Goal: Task Accomplishment & Management: Complete application form

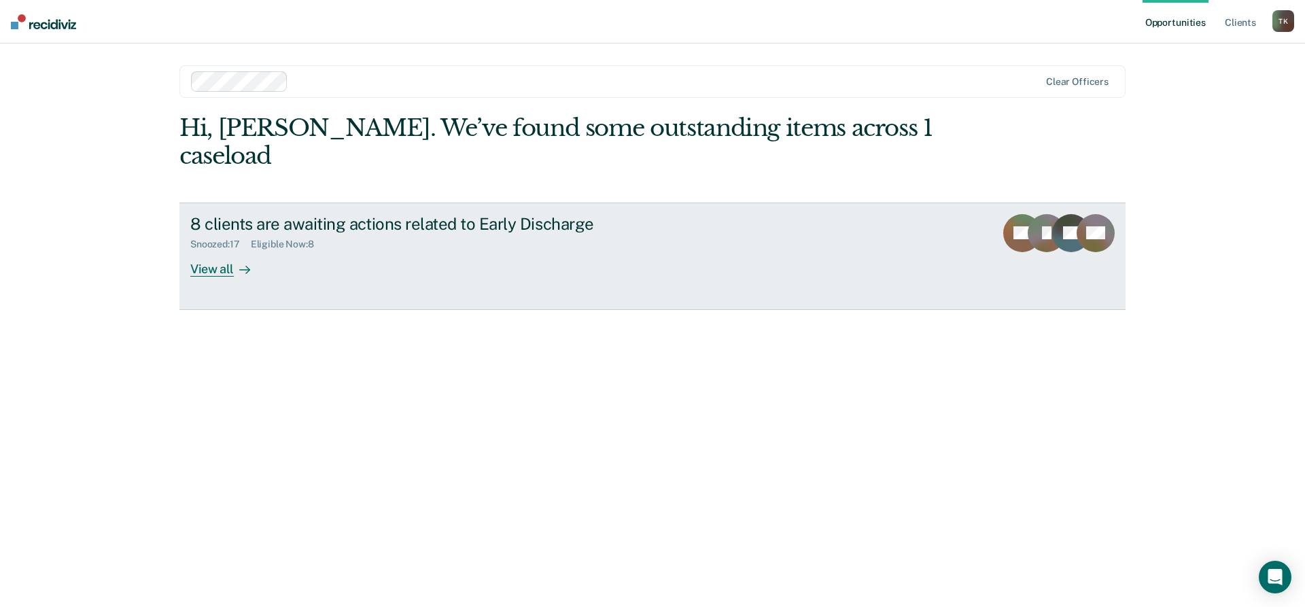
click at [215, 250] on div "View all" at bounding box center [228, 263] width 76 height 27
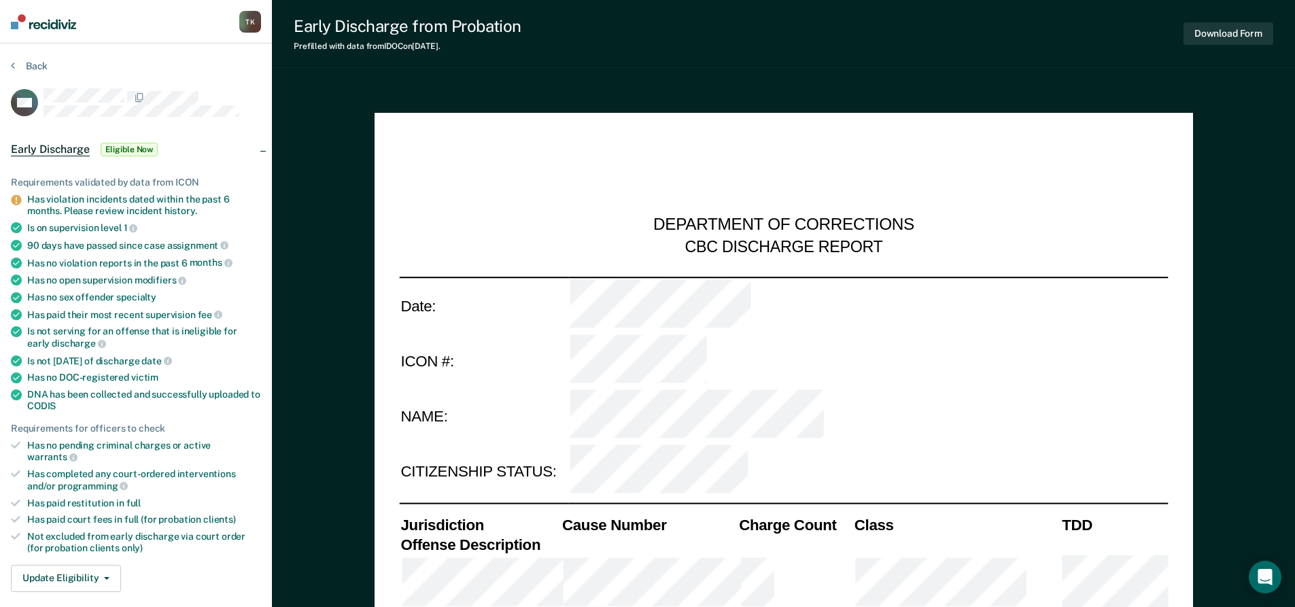
scroll to position [204, 0]
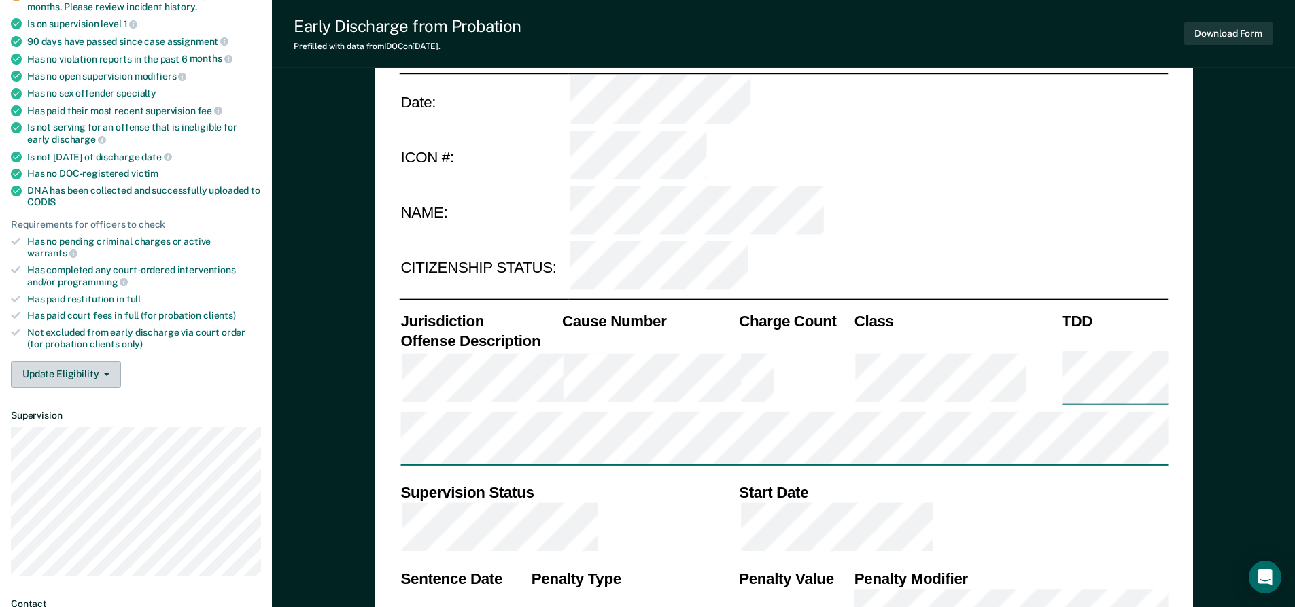
click at [105, 373] on icon "button" at bounding box center [106, 374] width 5 height 3
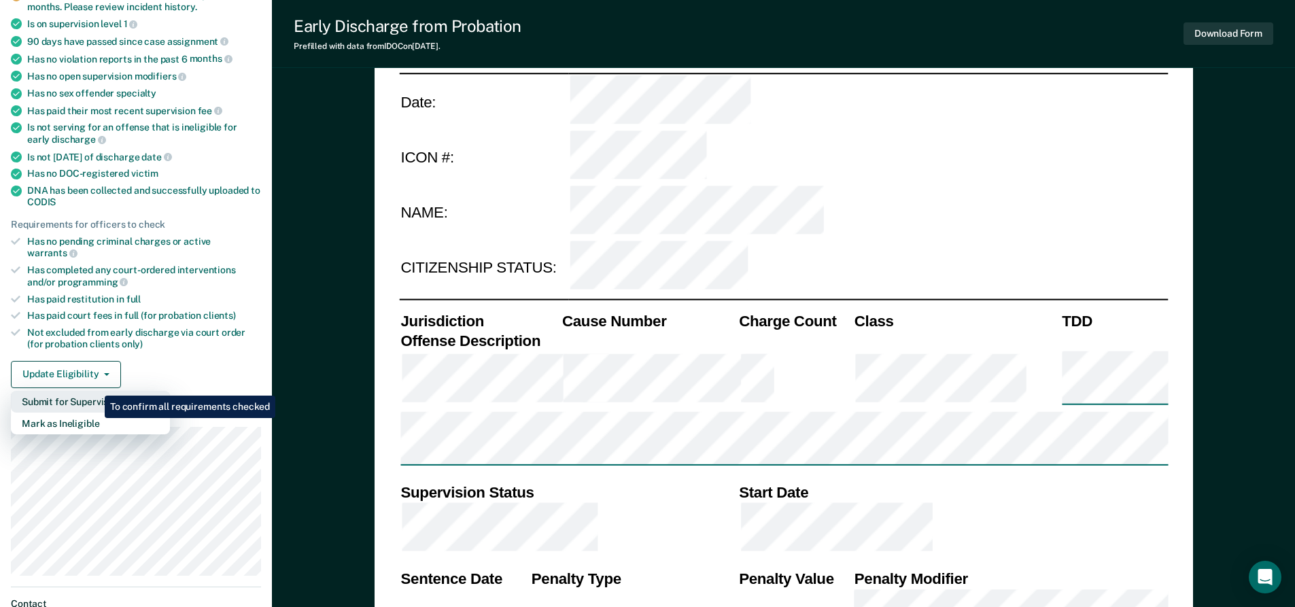
click at [94, 391] on button "Submit for Supervisor Approval" at bounding box center [90, 402] width 159 height 22
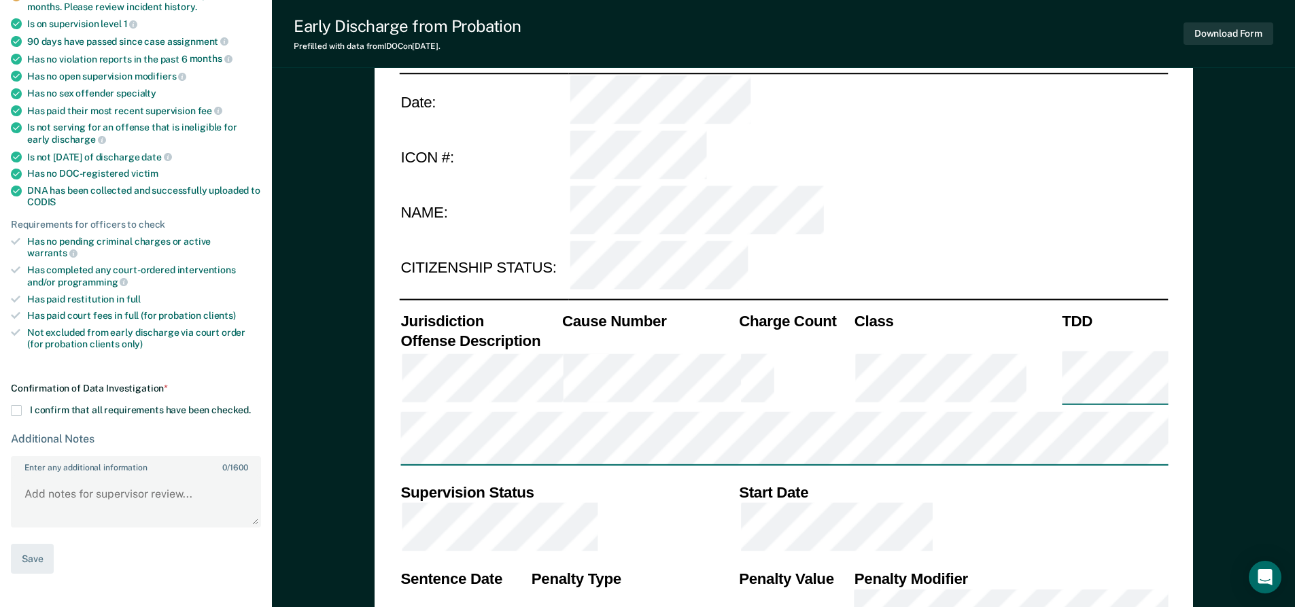
click at [16, 405] on span at bounding box center [16, 410] width 11 height 11
click at [251, 405] on input "I confirm that all requirements have been checked." at bounding box center [251, 405] width 0 height 0
click at [34, 544] on button "Save" at bounding box center [32, 559] width 43 height 31
type textarea "x"
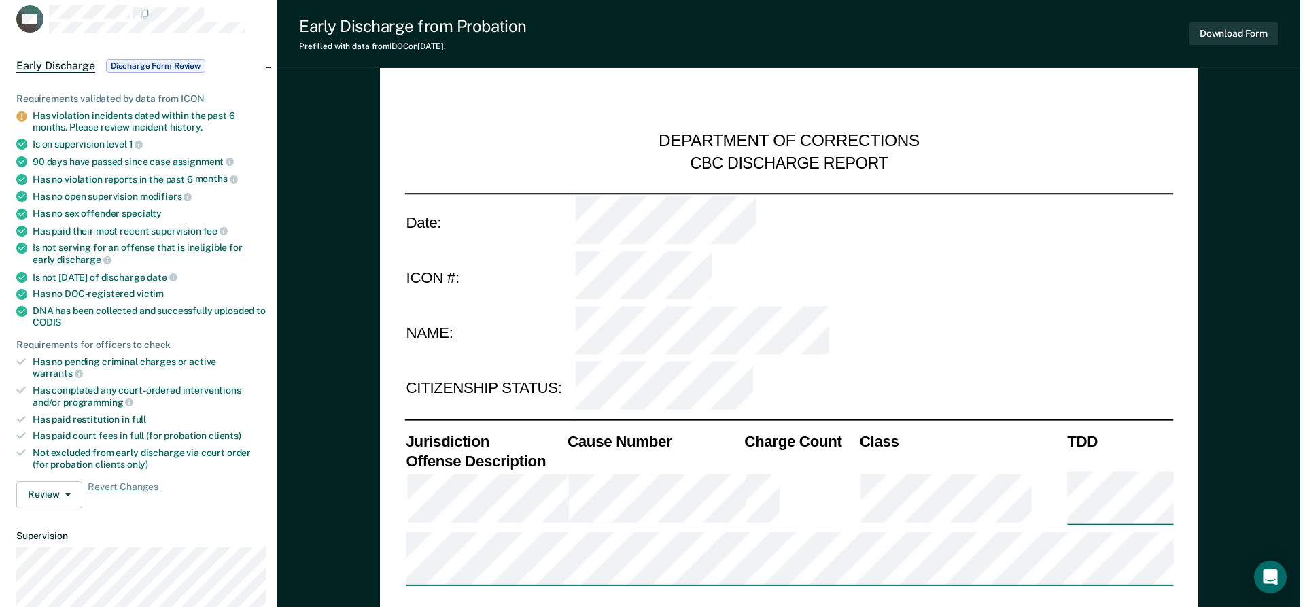
scroll to position [0, 0]
